Goal: Information Seeking & Learning: Check status

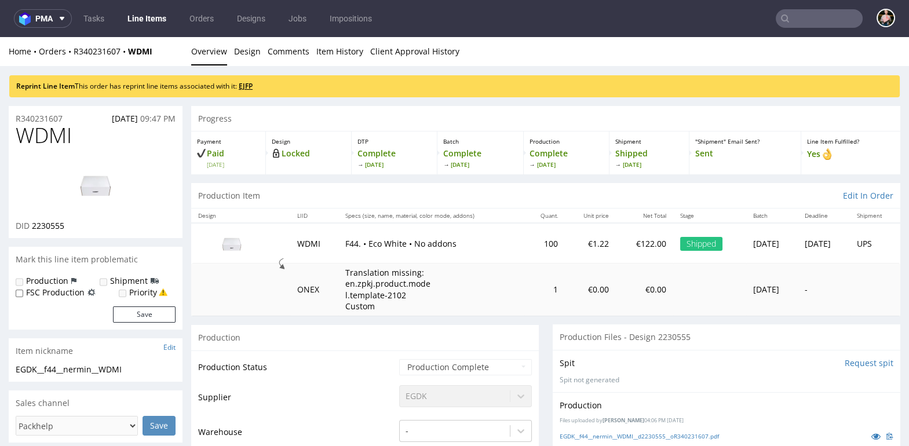
click at [251, 85] on link "EJFP" at bounding box center [246, 86] width 14 height 10
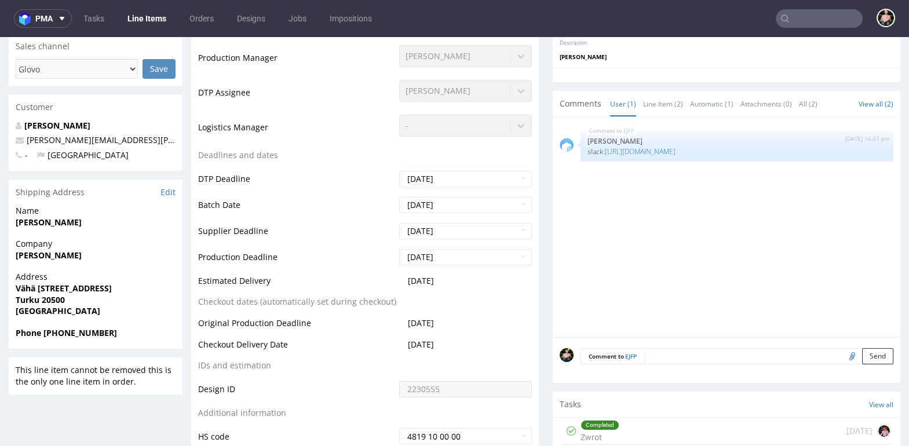
scroll to position [358, 0]
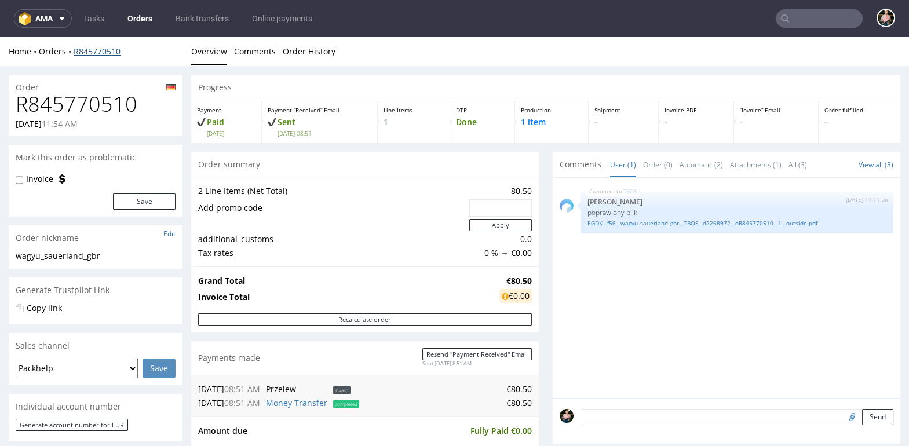
click at [94, 53] on link "R845770510" at bounding box center [97, 51] width 47 height 11
click at [95, 53] on link "R845770510" at bounding box center [97, 51] width 47 height 11
click at [94, 53] on link "R845770510" at bounding box center [97, 51] width 47 height 11
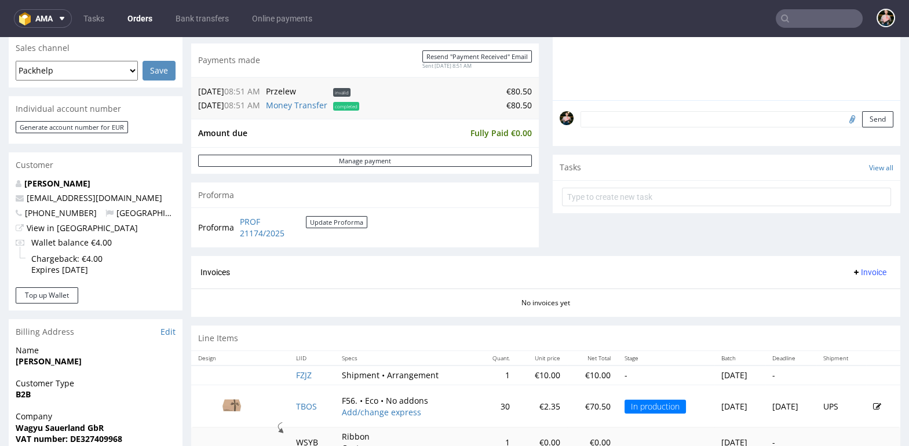
scroll to position [629, 0]
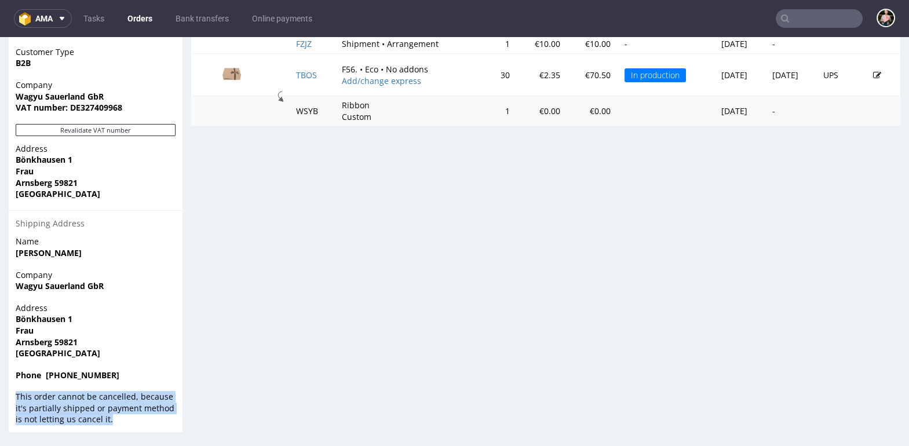
drag, startPoint x: 116, startPoint y: 418, endPoint x: -2, endPoint y: 391, distance: 121.2
copy div "This order cannot be cancelled, because it's partially shipped or payment metho…"
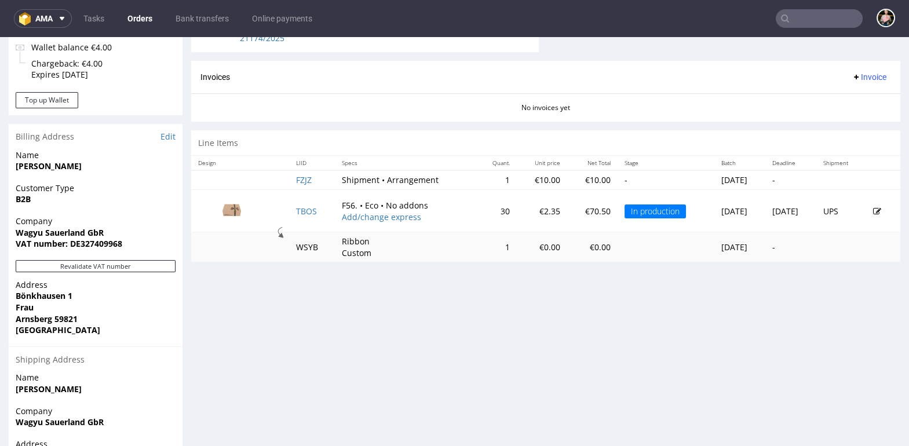
scroll to position [493, 0]
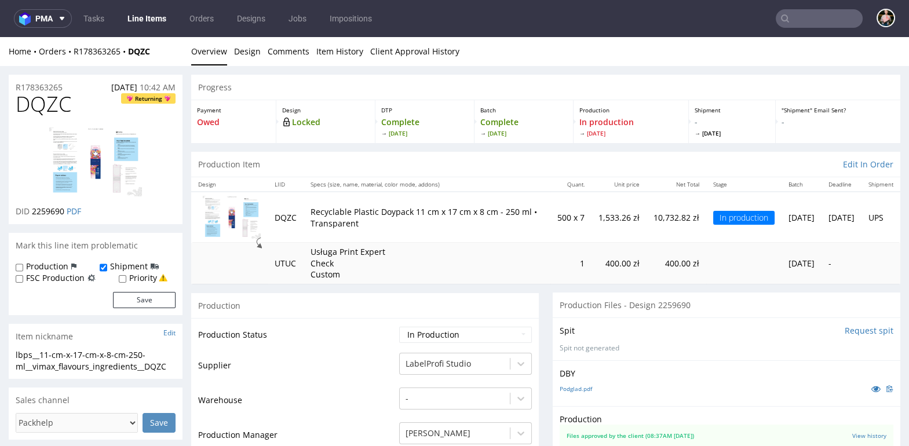
click at [77, 156] on img at bounding box center [95, 162] width 93 height 69
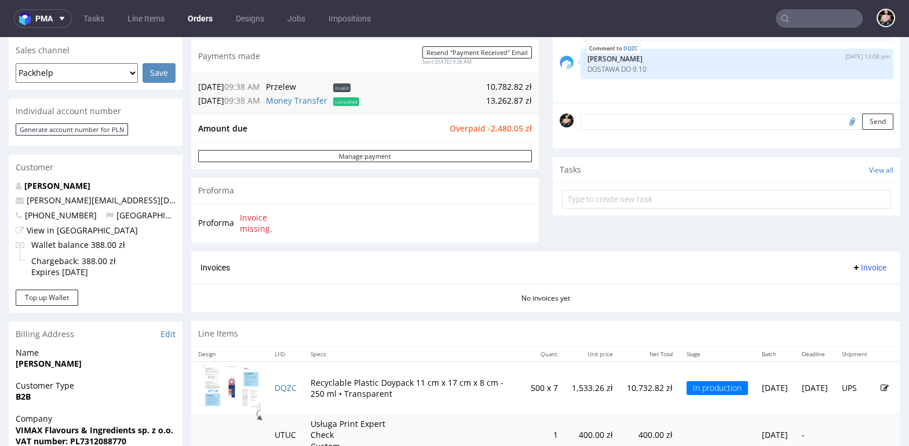
scroll to position [472, 0]
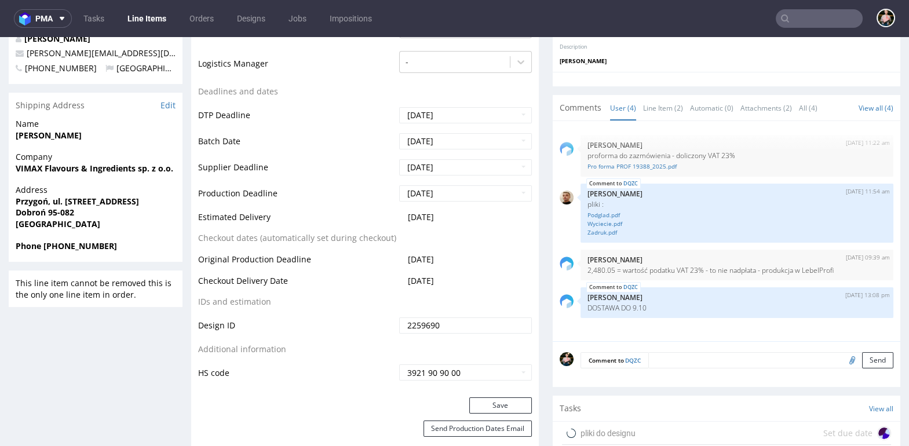
scroll to position [523, 0]
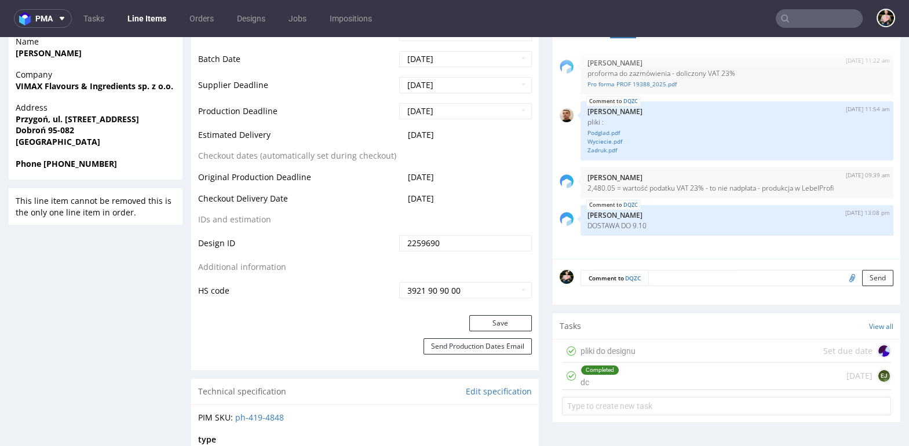
click at [645, 385] on div "Completed dc 26 days ago EJ" at bounding box center [726, 376] width 329 height 27
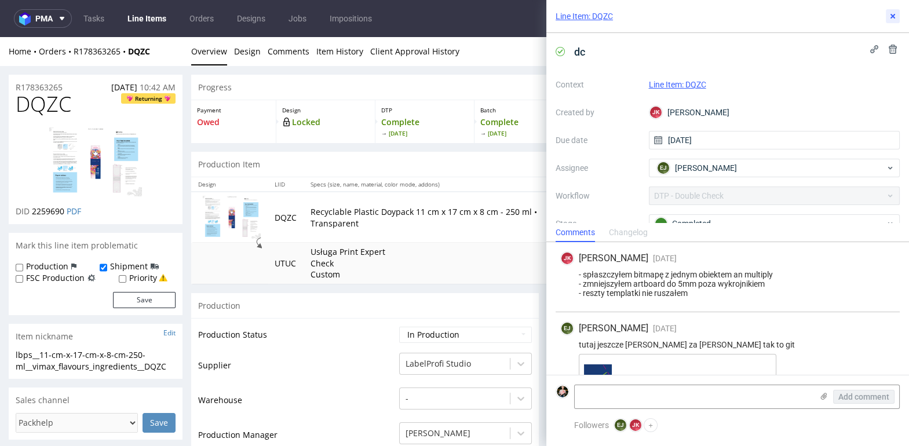
click at [893, 12] on icon at bounding box center [892, 16] width 9 height 9
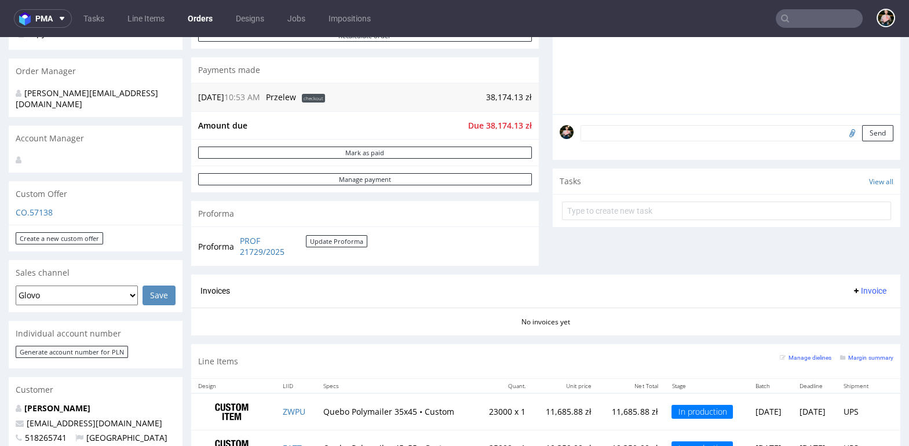
scroll to position [280, 0]
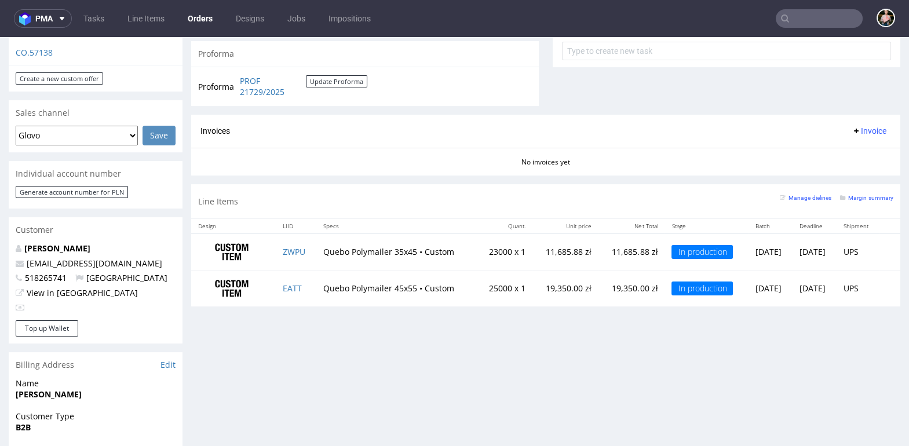
scroll to position [435, 0]
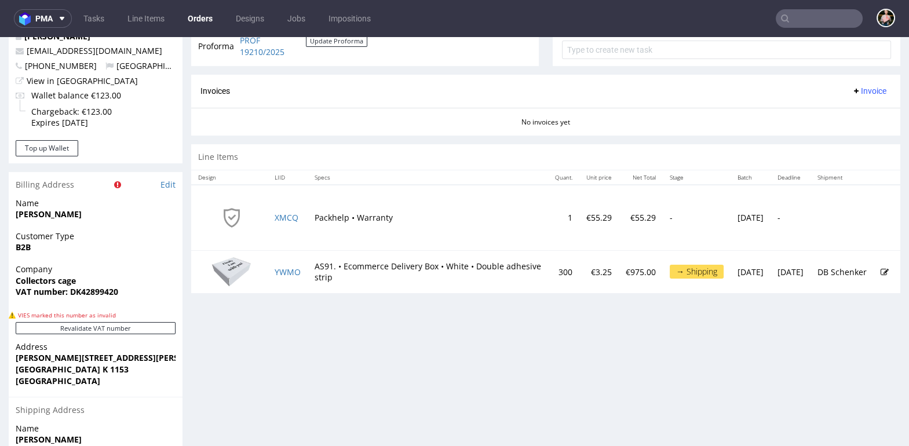
scroll to position [478, 0]
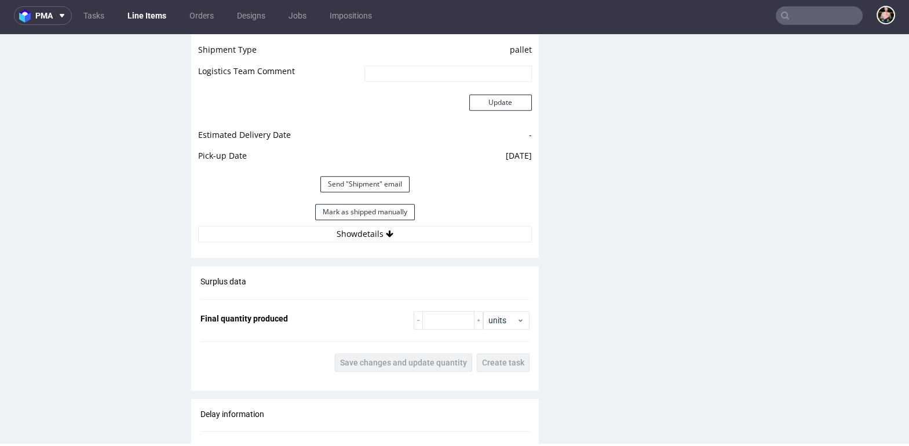
scroll to position [1293, 0]
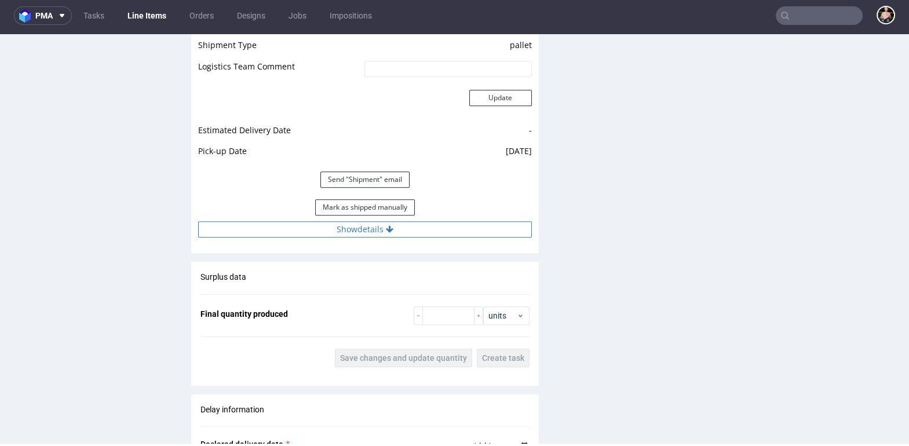
click at [298, 228] on button "Show details" at bounding box center [365, 229] width 334 height 16
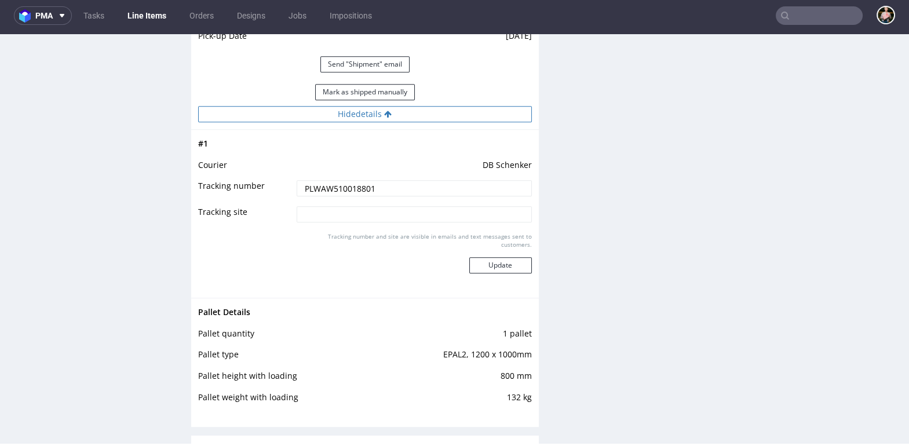
scroll to position [1410, 0]
drag, startPoint x: 388, startPoint y: 187, endPoint x: 296, endPoint y: 181, distance: 91.8
click at [297, 182] on input "PLWAW510018801" at bounding box center [414, 187] width 235 height 16
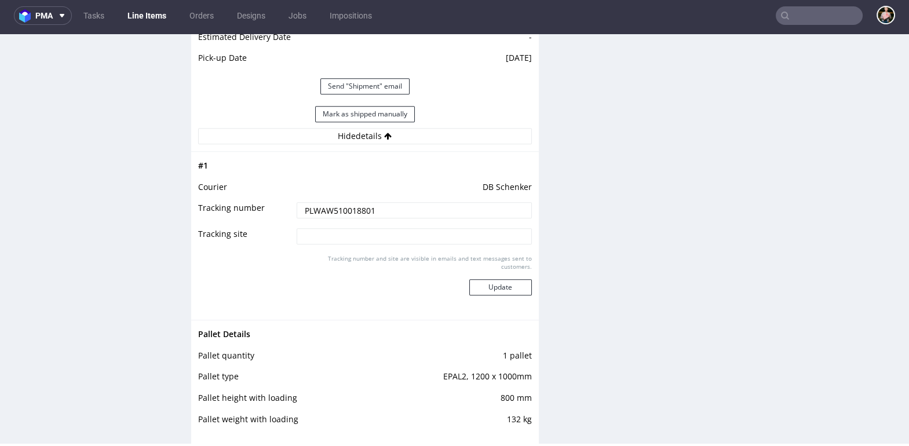
scroll to position [1387, 0]
